Goal: Task Accomplishment & Management: Complete application form

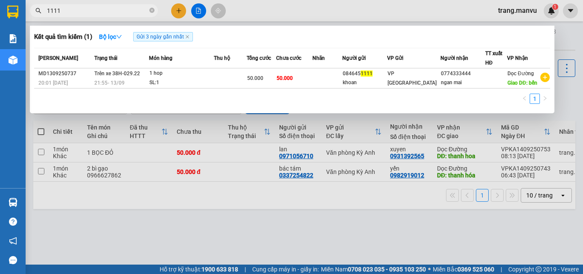
click at [180, 11] on div at bounding box center [291, 137] width 583 height 274
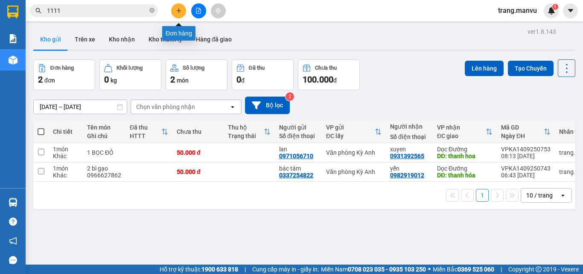
click at [179, 11] on icon "plus" at bounding box center [178, 10] width 5 height 0
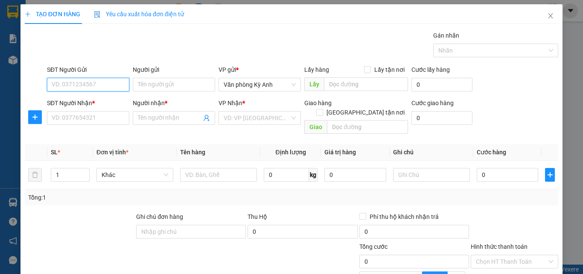
click at [94, 88] on input "SĐT Người Gửi" at bounding box center [88, 85] width 82 height 14
click at [105, 106] on div "0975665023 - kt" at bounding box center [87, 101] width 71 height 9
type input "0975665023"
type input "kt"
type input "0975665023"
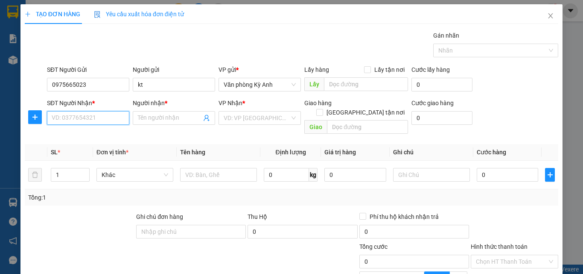
click at [103, 114] on input "SĐT Người Nhận *" at bounding box center [88, 118] width 82 height 14
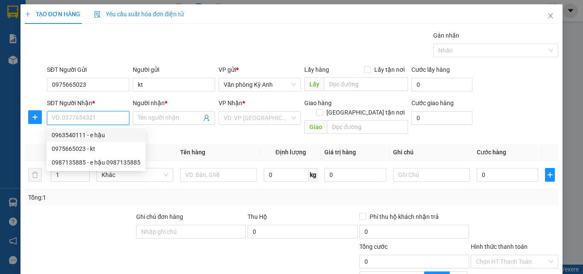
click at [103, 132] on div "0963540111 - e hậu" at bounding box center [96, 134] width 89 height 9
type input "0963540111"
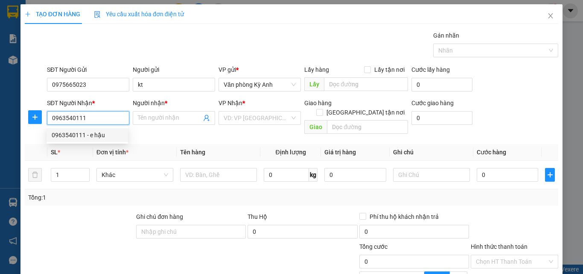
type input "e hậu"
type input "thanh hóa"
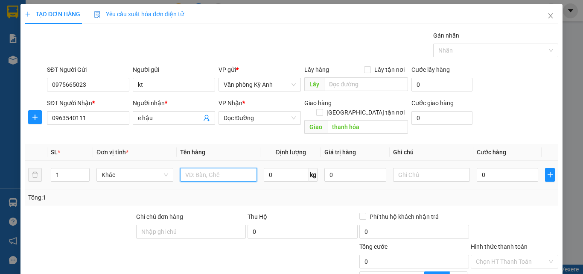
click at [217, 168] on input "text" at bounding box center [218, 175] width 77 height 14
type input "1 THÙNG"
click at [493, 168] on input "0" at bounding box center [508, 175] width 62 height 14
type input "5"
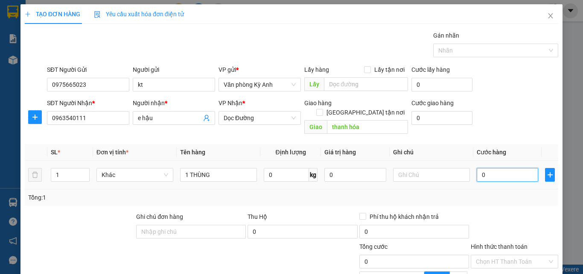
type input "5"
type input "50"
type input "500"
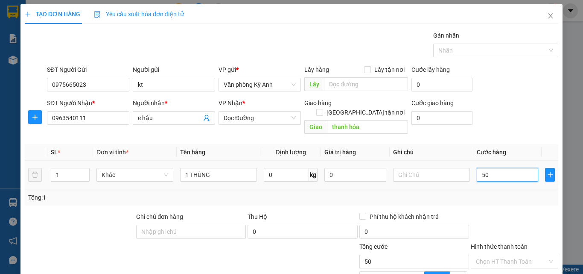
type input "500"
type input "5.000"
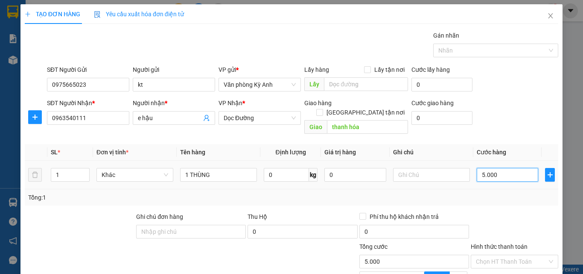
type input "50.000"
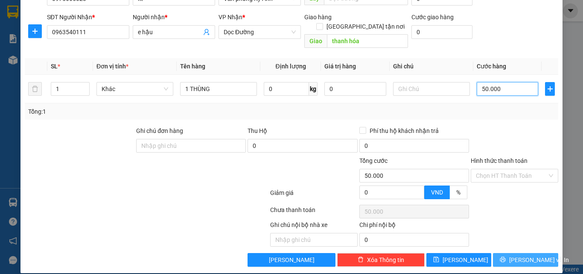
type input "50.000"
click at [499, 253] on button "[PERSON_NAME] và In" at bounding box center [525, 260] width 65 height 14
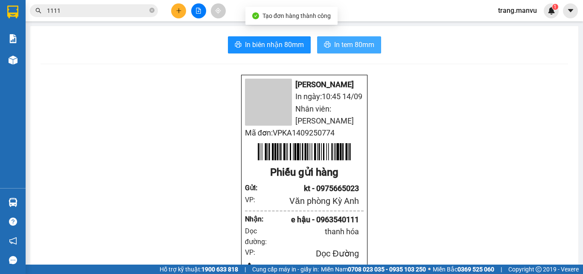
click at [336, 48] on span "In tem 80mm" at bounding box center [354, 44] width 40 height 11
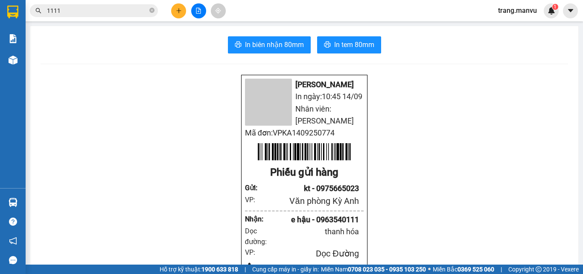
click at [272, 45] on span "In biên nhận 80mm" at bounding box center [274, 44] width 59 height 11
